Goal: Task Accomplishment & Management: Manage account settings

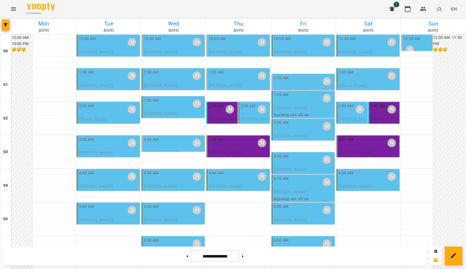
scroll to position [99, 0]
drag, startPoint x: 466, startPoint y: 97, endPoint x: 466, endPoint y: 162, distance: 65.2
click at [466, 162] on div at bounding box center [233, 134] width 466 height 269
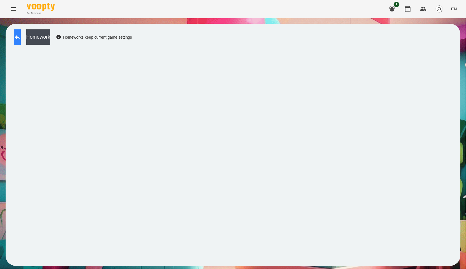
click at [21, 39] on button at bounding box center [17, 37] width 7 height 16
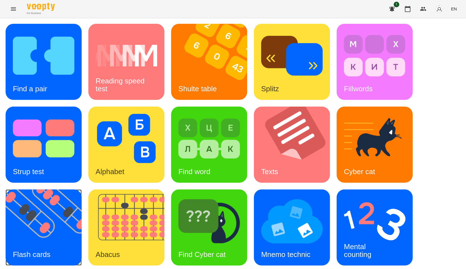
click at [56, 231] on img at bounding box center [47, 227] width 83 height 76
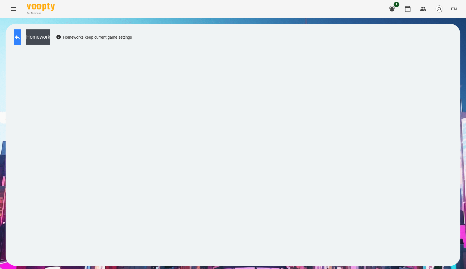
click at [20, 37] on icon at bounding box center [17, 37] width 5 height 4
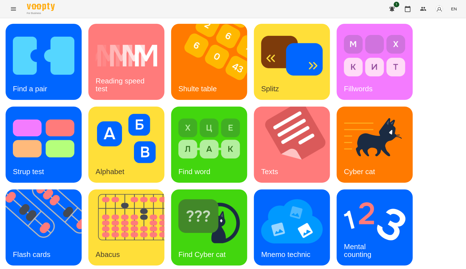
scroll to position [62, 0]
click at [167, 180] on div "Find a pair Reading speed test Shulte table Splitz Fillwords Strup test Alphabe…" at bounding box center [233, 186] width 455 height 325
click at [149, 189] on img at bounding box center [129, 227] width 83 height 76
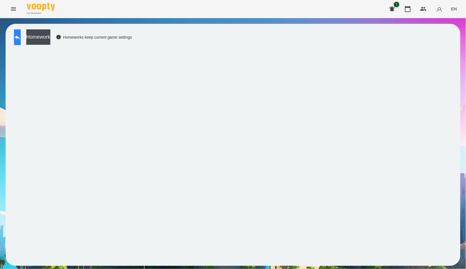
click at [21, 40] on button at bounding box center [17, 37] width 7 height 16
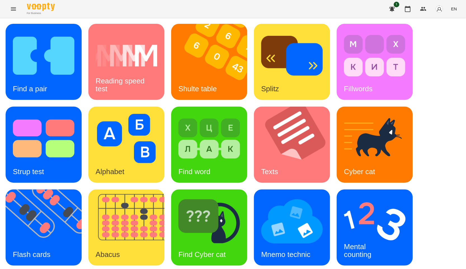
scroll to position [62, 0]
click at [373, 197] on img at bounding box center [375, 221] width 62 height 49
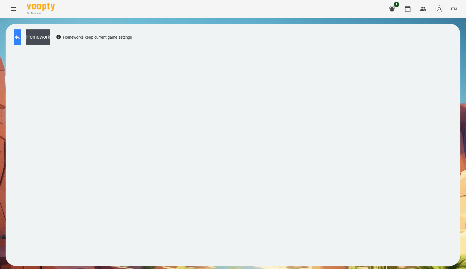
click at [21, 38] on icon at bounding box center [17, 37] width 7 height 7
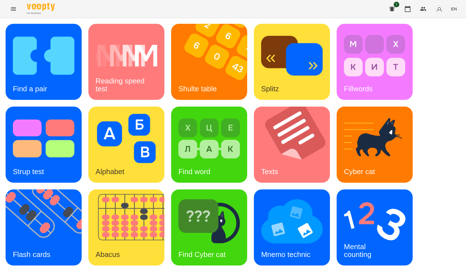
scroll to position [85, 0]
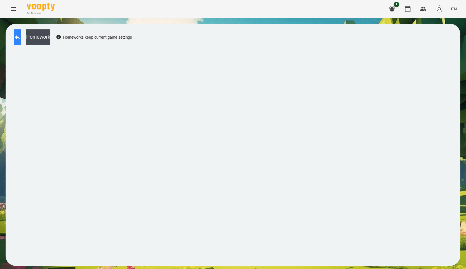
click at [21, 39] on button at bounding box center [17, 37] width 7 height 16
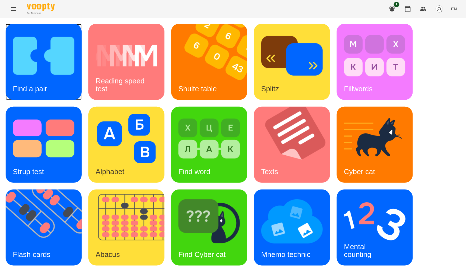
drag, startPoint x: 31, startPoint y: 39, endPoint x: 24, endPoint y: 42, distance: 7.9
click at [24, 42] on img at bounding box center [44, 55] width 62 height 49
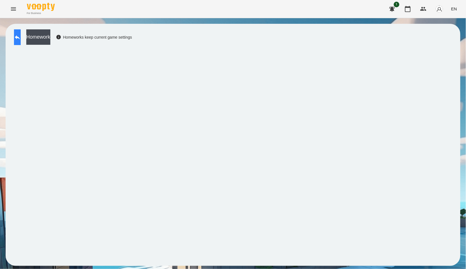
click at [18, 38] on button at bounding box center [17, 37] width 7 height 16
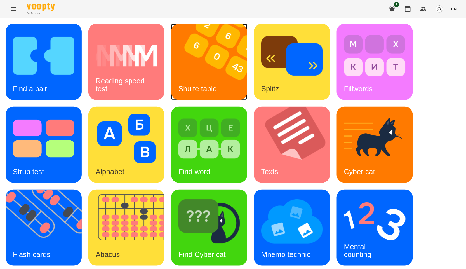
click at [227, 59] on img at bounding box center [212, 62] width 83 height 76
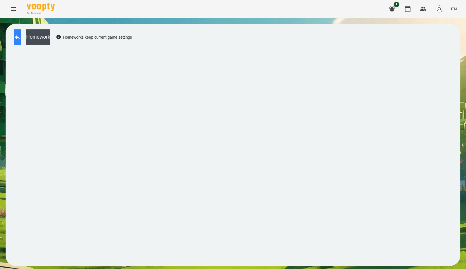
click at [21, 39] on icon at bounding box center [17, 37] width 7 height 7
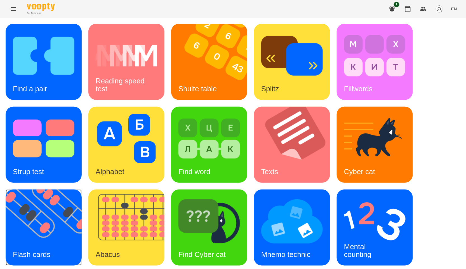
click at [40, 231] on img at bounding box center [47, 227] width 83 height 76
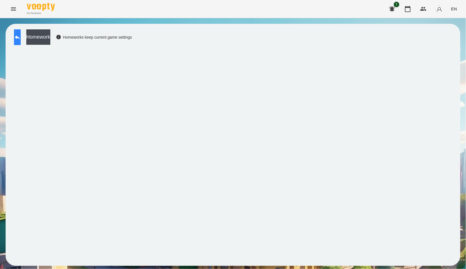
click at [21, 33] on button at bounding box center [17, 37] width 7 height 16
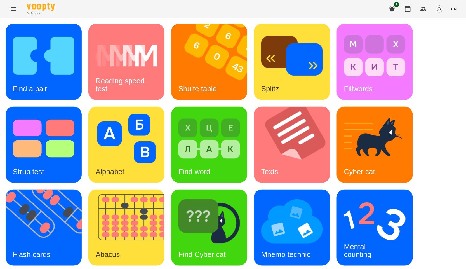
scroll to position [85, 0]
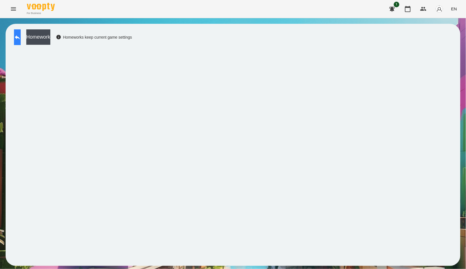
click at [20, 34] on icon at bounding box center [17, 37] width 7 height 7
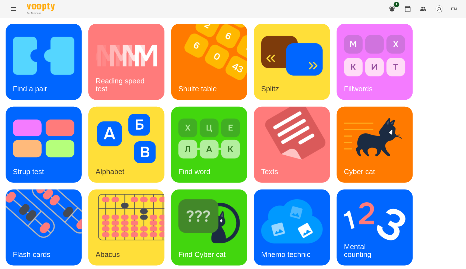
scroll to position [62, 0]
click at [366, 236] on div "Mental counting" at bounding box center [358, 251] width 42 height 30
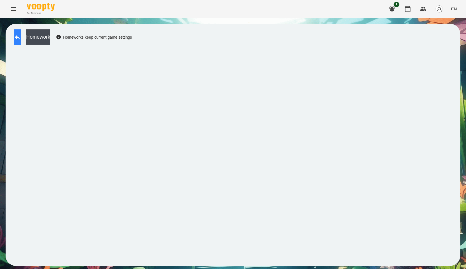
click at [21, 41] on button at bounding box center [17, 37] width 7 height 16
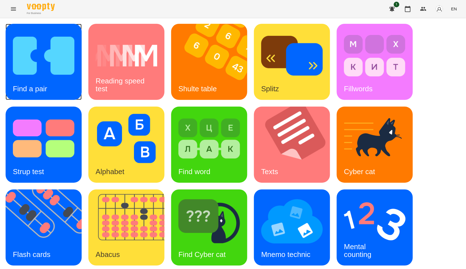
click at [71, 78] on img at bounding box center [44, 55] width 62 height 49
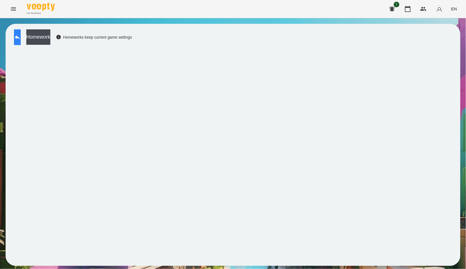
click at [21, 32] on button at bounding box center [17, 37] width 7 height 16
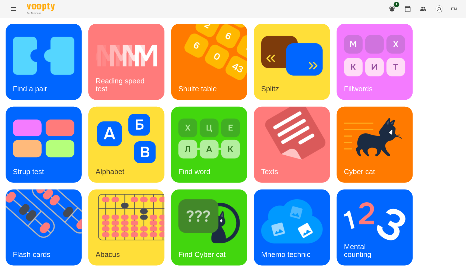
scroll to position [85, 0]
click at [349, 236] on div "Mental counting" at bounding box center [358, 251] width 42 height 30
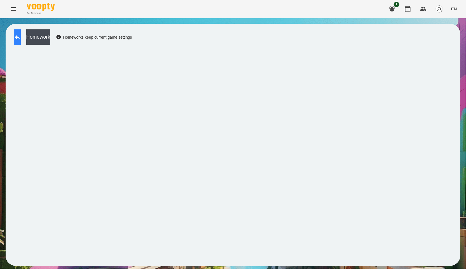
click at [20, 39] on icon at bounding box center [17, 37] width 7 height 7
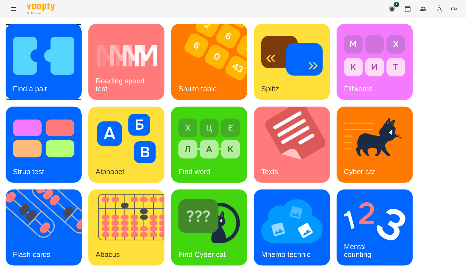
click at [54, 76] on img at bounding box center [44, 55] width 62 height 49
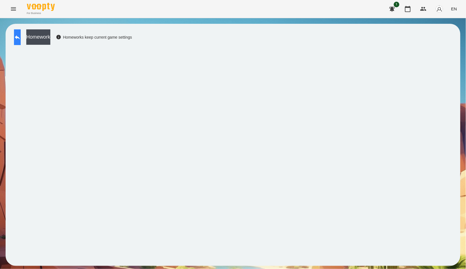
click at [17, 38] on button at bounding box center [17, 37] width 7 height 16
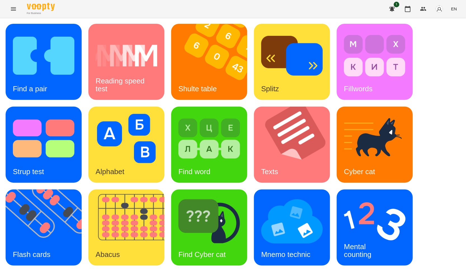
scroll to position [62, 0]
click at [355, 197] on img at bounding box center [375, 221] width 62 height 49
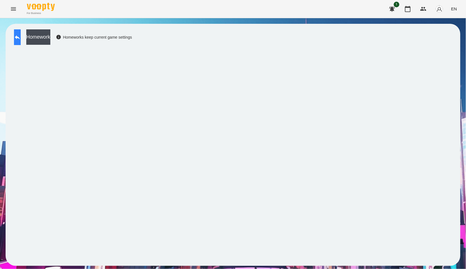
click at [21, 35] on icon at bounding box center [17, 37] width 7 height 7
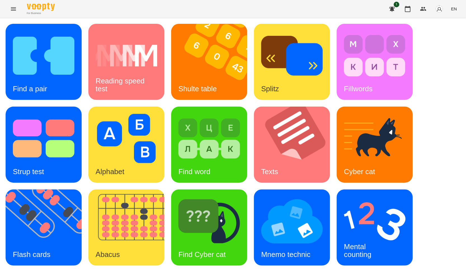
scroll to position [62, 0]
click at [71, 189] on img at bounding box center [47, 227] width 83 height 76
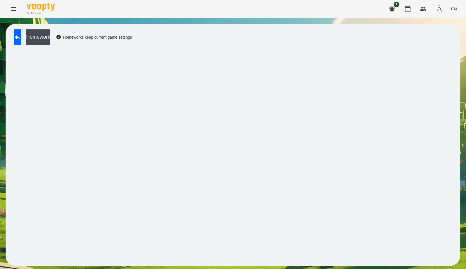
click at [12, 44] on div "Homework Homeworks keep current game settings" at bounding box center [71, 38] width 121 height 18
click at [19, 42] on button at bounding box center [17, 37] width 7 height 16
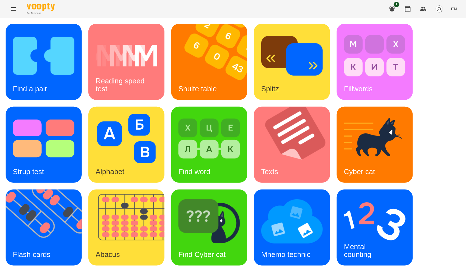
scroll to position [85, 0]
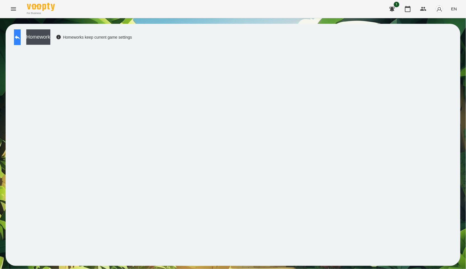
click at [18, 42] on button at bounding box center [17, 37] width 7 height 16
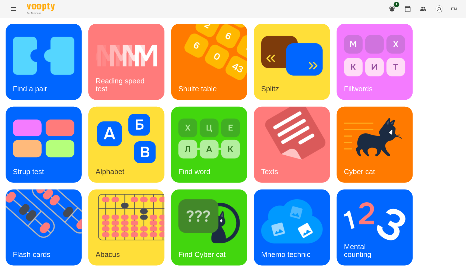
scroll to position [85, 0]
click at [389, 197] on img at bounding box center [375, 221] width 62 height 49
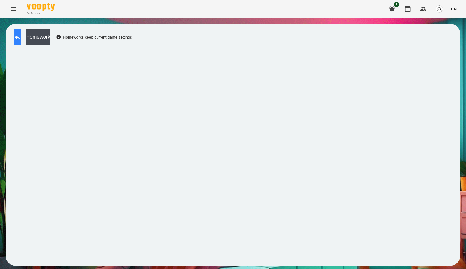
click at [21, 43] on button at bounding box center [17, 37] width 7 height 16
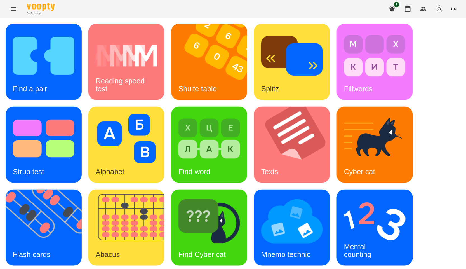
scroll to position [62, 0]
click at [390, 197] on img at bounding box center [375, 221] width 62 height 49
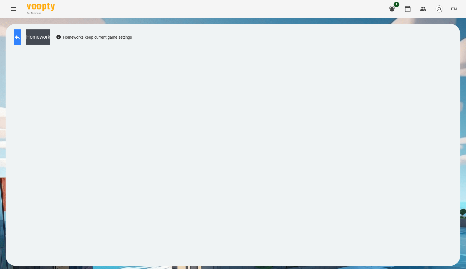
click at [20, 37] on icon at bounding box center [17, 37] width 5 height 4
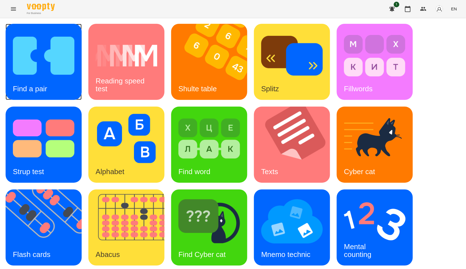
click at [54, 86] on div "Find a pair" at bounding box center [44, 62] width 76 height 76
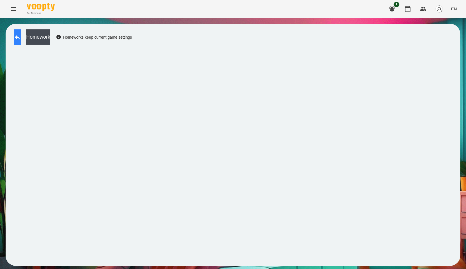
click at [21, 39] on icon at bounding box center [17, 37] width 7 height 7
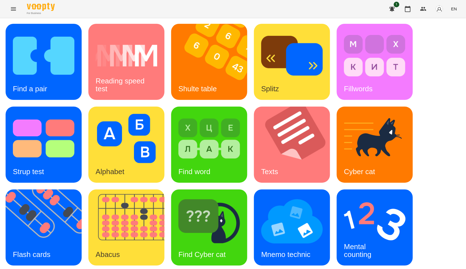
scroll to position [62, 0]
click at [354, 197] on img at bounding box center [375, 221] width 62 height 49
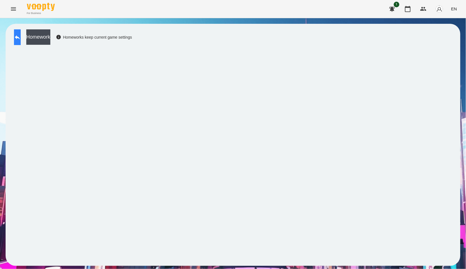
click at [21, 40] on icon at bounding box center [17, 37] width 7 height 7
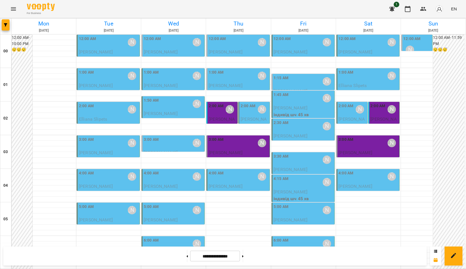
scroll to position [373, 0]
click at [187, 256] on button at bounding box center [187, 256] width 1 height 12
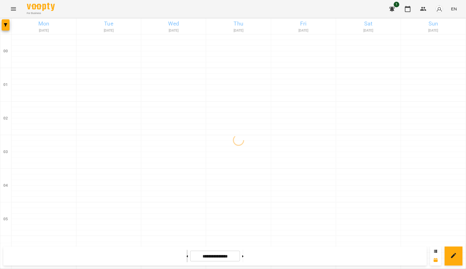
click at [187, 256] on button at bounding box center [187, 256] width 1 height 12
click at [187, 255] on button at bounding box center [187, 256] width 1 height 12
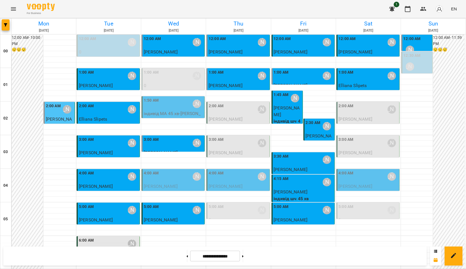
scroll to position [596, 0]
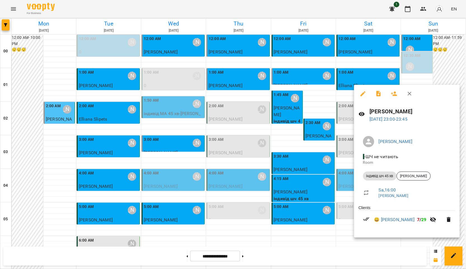
click at [286, 135] on div at bounding box center [233, 134] width 466 height 269
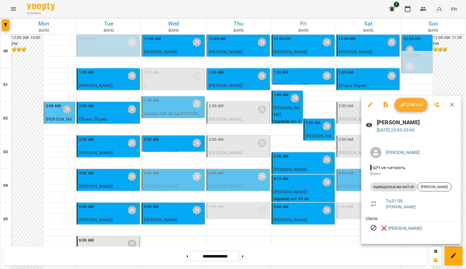
click at [298, 143] on div at bounding box center [233, 134] width 466 height 269
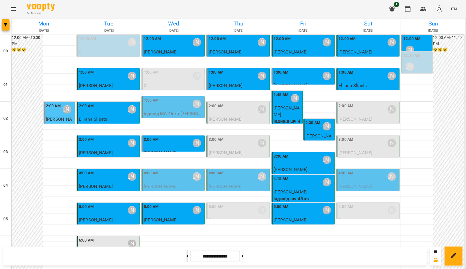
click at [187, 261] on button at bounding box center [187, 256] width 1 height 12
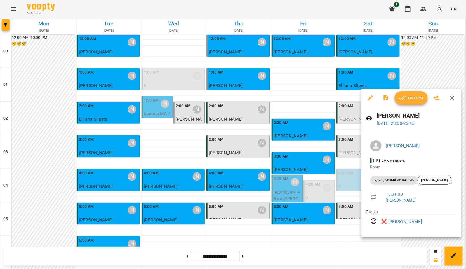
click at [282, 145] on div at bounding box center [233, 134] width 466 height 269
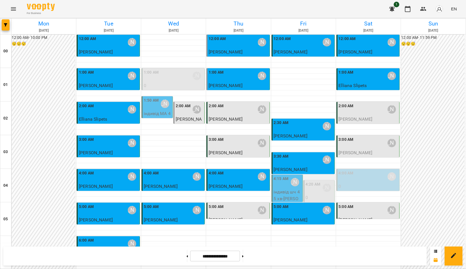
scroll to position [37, 0]
click at [187, 254] on button at bounding box center [187, 256] width 1 height 12
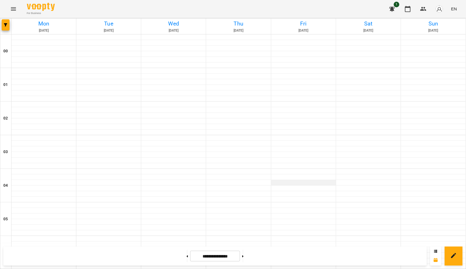
type input "**********"
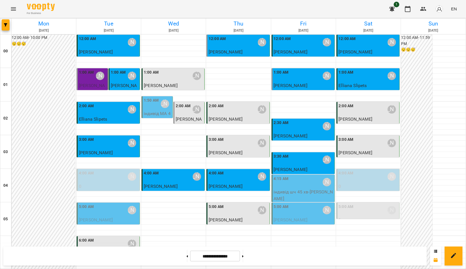
click at [241, 253] on div at bounding box center [238, 256] width 65 height 6
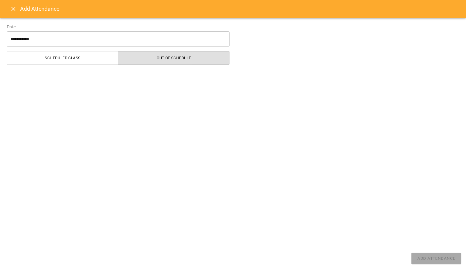
scroll to position [410, 0]
select select "**********"
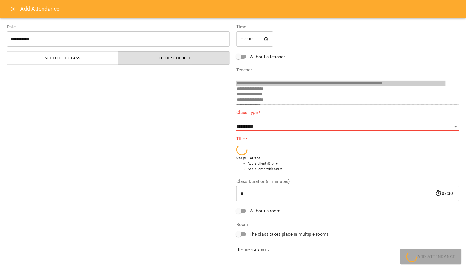
scroll to position [204, 0]
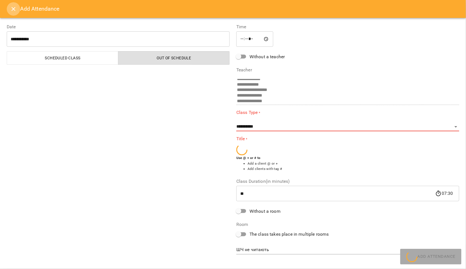
click at [14, 10] on icon "Close" at bounding box center [13, 9] width 7 height 7
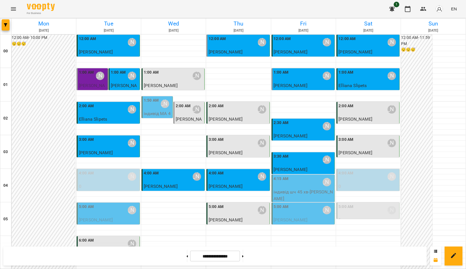
scroll to position [596, 0]
click at [187, 258] on button at bounding box center [187, 256] width 1 height 12
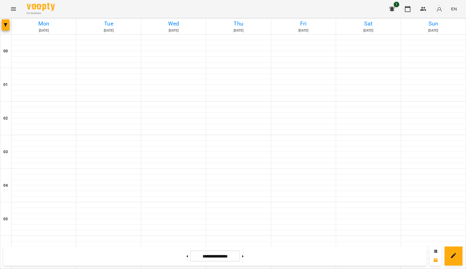
type input "**********"
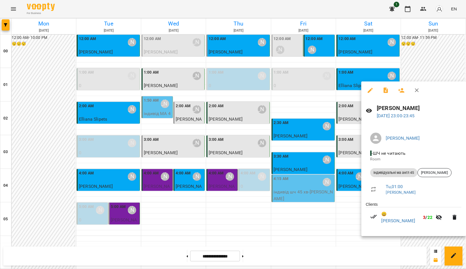
drag, startPoint x: 294, startPoint y: 146, endPoint x: 299, endPoint y: 284, distance: 137.5
drag, startPoint x: 420, startPoint y: 93, endPoint x: 330, endPoint y: 187, distance: 130.3
click at [420, 93] on icon "button" at bounding box center [417, 90] width 7 height 7
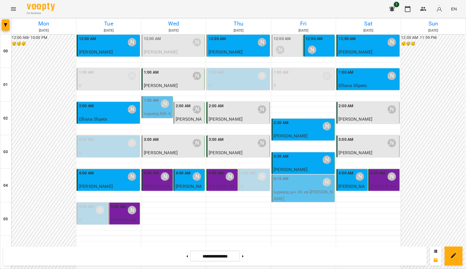
scroll to position [410, 0]
click at [246, 258] on div at bounding box center [243, 256] width 6 height 12
click at [244, 258] on button at bounding box center [242, 256] width 1 height 12
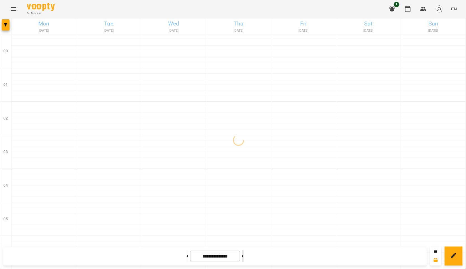
click at [244, 257] on button at bounding box center [242, 256] width 1 height 12
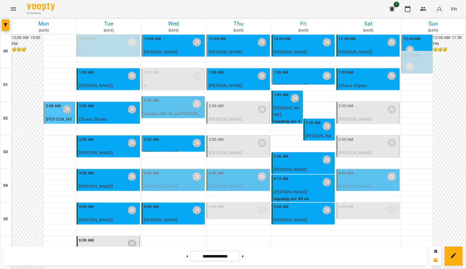
click at [263, 258] on div "**********" at bounding box center [215, 256] width 424 height 19
click at [246, 258] on div at bounding box center [243, 256] width 6 height 12
click at [244, 258] on button at bounding box center [242, 256] width 1 height 12
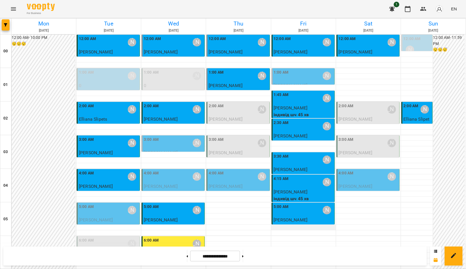
scroll to position [93, 0]
click at [244, 254] on button at bounding box center [242, 256] width 1 height 12
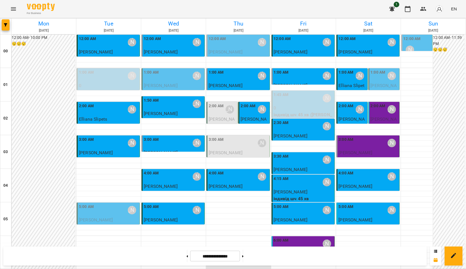
scroll to position [0, 0]
click at [244, 257] on button at bounding box center [242, 256] width 1 height 12
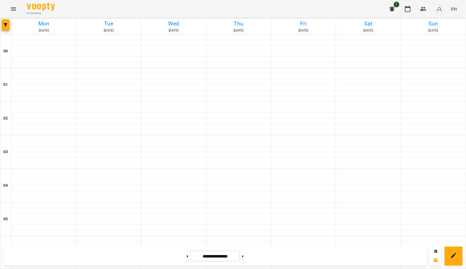
type input "**********"
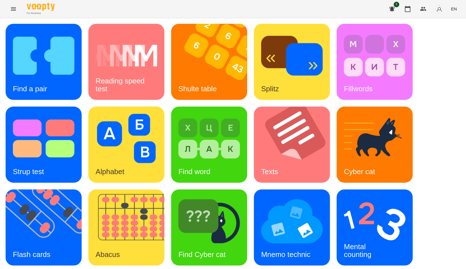
click at [403, 12] on div "1 EN" at bounding box center [423, 9] width 74 height 15
click at [407, 10] on icon "button" at bounding box center [408, 9] width 7 height 7
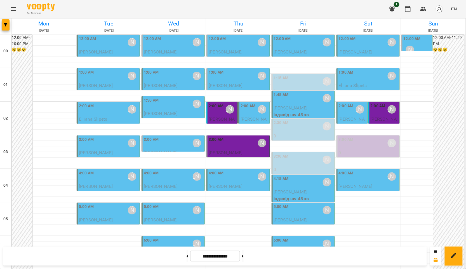
click at [119, 114] on div "2:00 AM Курбанова Софія" at bounding box center [109, 109] width 60 height 13
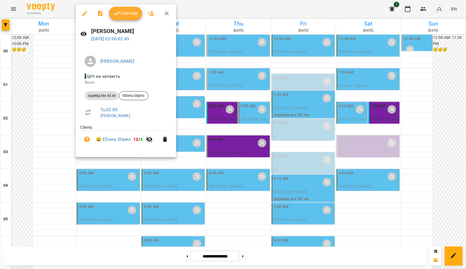
click at [404, 109] on div at bounding box center [233, 134] width 466 height 269
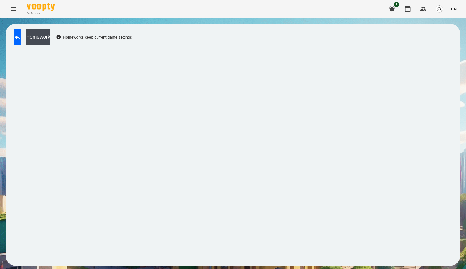
drag, startPoint x: 464, startPoint y: 60, endPoint x: 455, endPoint y: 60, distance: 9.3
click at [464, 60] on div "Homework Homeworks keep current game settings" at bounding box center [233, 144] width 466 height 253
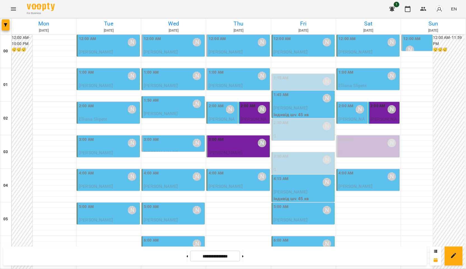
click at [293, 132] on div "2:30 AM Курбанова Софія" at bounding box center [304, 126] width 60 height 13
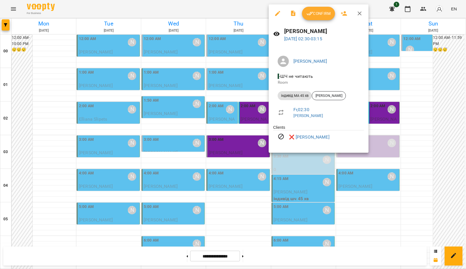
drag, startPoint x: 450, startPoint y: 155, endPoint x: 439, endPoint y: 155, distance: 11.2
click at [450, 155] on div at bounding box center [233, 134] width 466 height 269
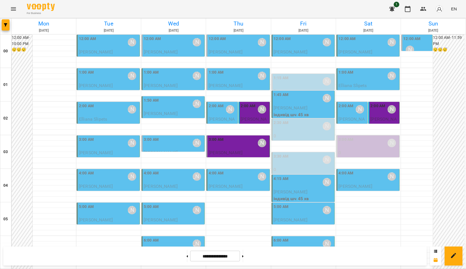
click at [300, 85] on div "1:15 AM Курбанова Софія" at bounding box center [304, 81] width 60 height 13
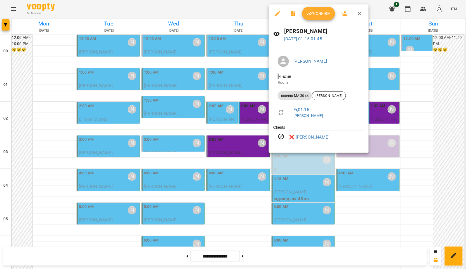
click at [426, 106] on div at bounding box center [233, 134] width 466 height 269
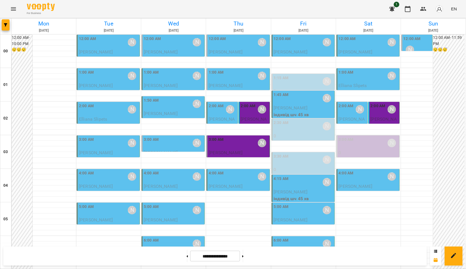
click at [366, 144] on div "3:00 AM Курбанова Софія" at bounding box center [369, 143] width 60 height 13
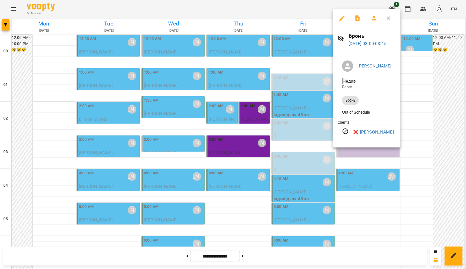
click at [444, 146] on div at bounding box center [233, 134] width 466 height 269
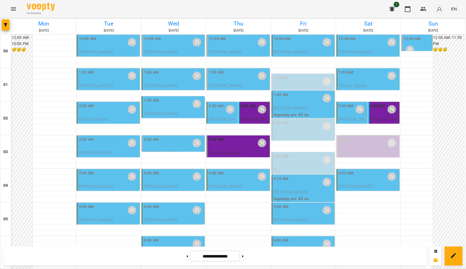
click at [315, 136] on p "0" at bounding box center [304, 136] width 60 height 7
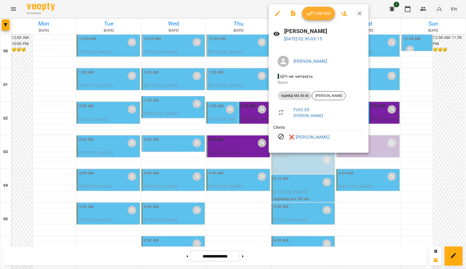
click at [427, 151] on div at bounding box center [233, 134] width 466 height 269
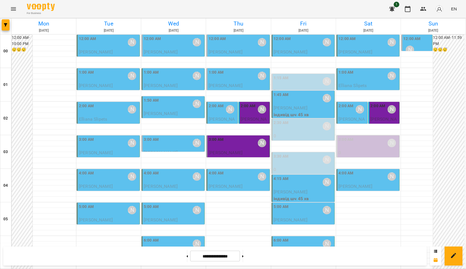
click at [297, 83] on div "1:15 AM Курбанова Софія" at bounding box center [304, 81] width 60 height 13
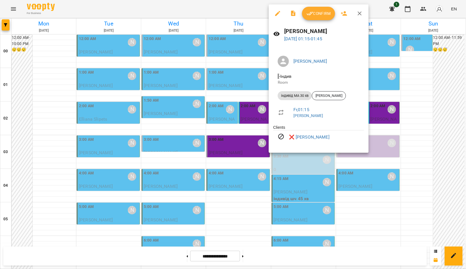
click at [418, 119] on div at bounding box center [233, 134] width 466 height 269
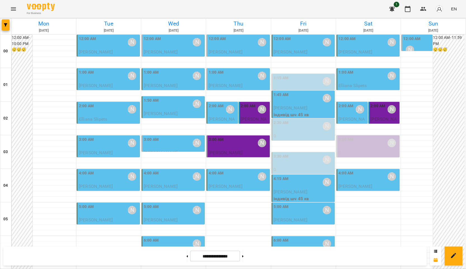
click at [306, 158] on div "3:30 AM Курбанова Софія" at bounding box center [304, 159] width 60 height 13
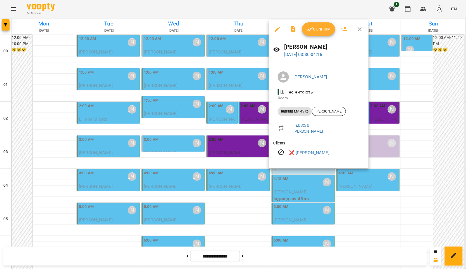
click at [440, 157] on div at bounding box center [233, 134] width 466 height 269
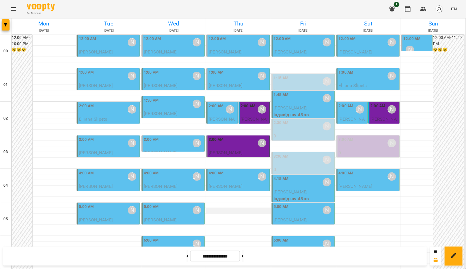
click at [247, 211] on div at bounding box center [238, 211] width 65 height 6
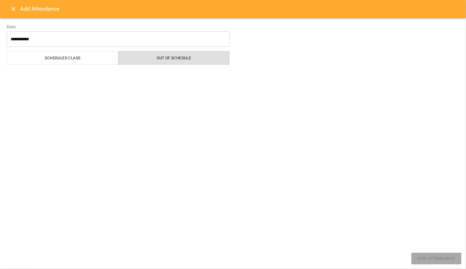
select select "**********"
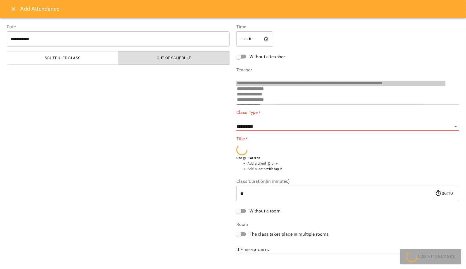
scroll to position [204, 0]
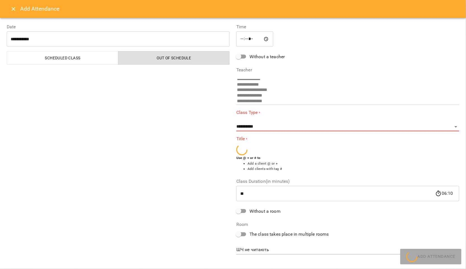
click at [8, 10] on button "Close" at bounding box center [13, 8] width 13 height 13
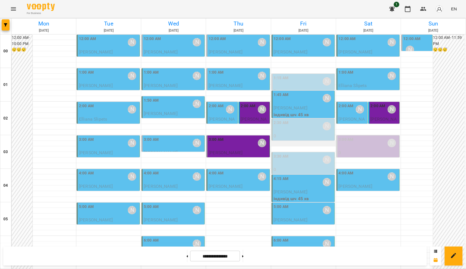
scroll to position [0, 0]
click at [263, 6] on div "For Business 1 EN" at bounding box center [233, 9] width 466 height 18
